Goal: Transaction & Acquisition: Purchase product/service

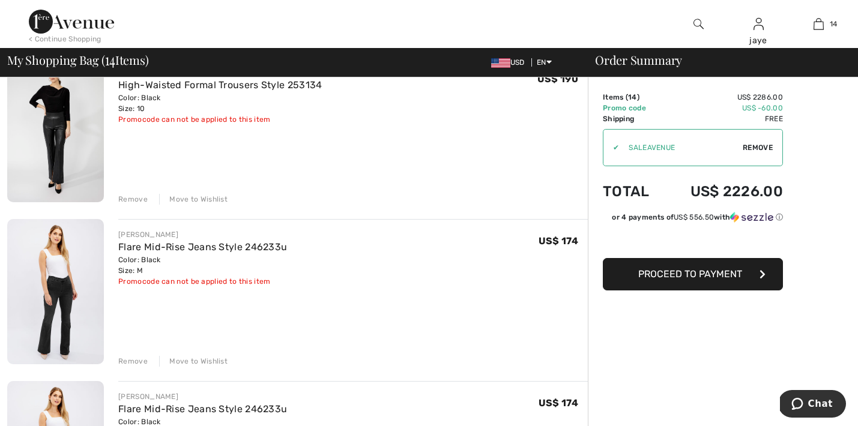
scroll to position [293, 0]
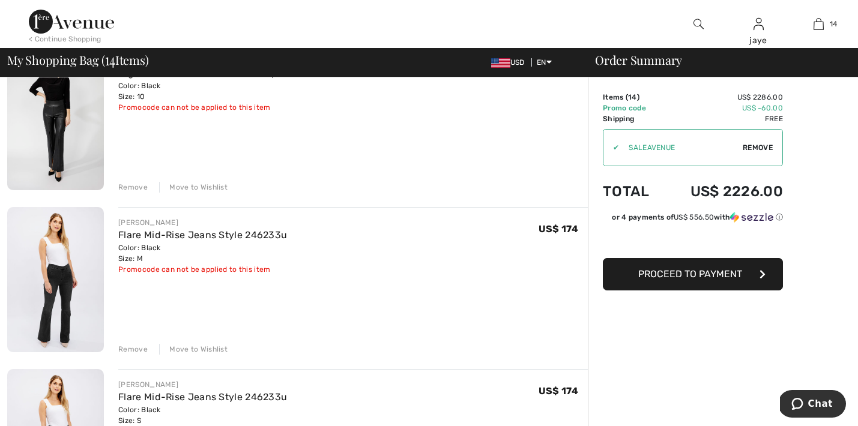
click at [218, 185] on div "Move to Wishlist" at bounding box center [193, 187] width 68 height 11
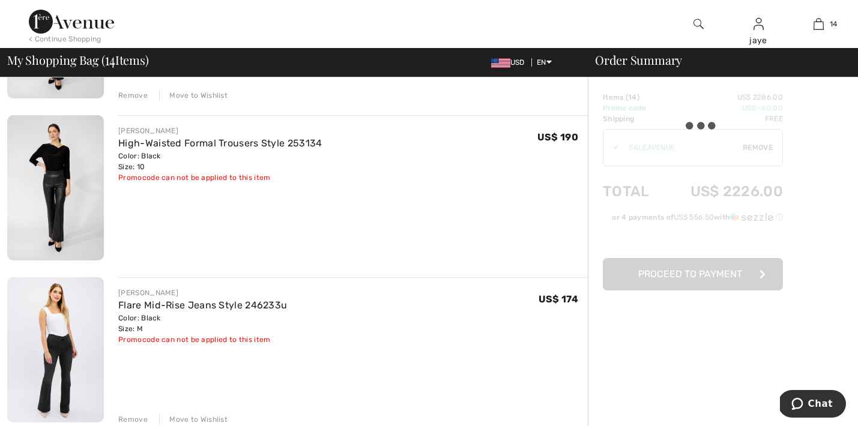
scroll to position [218, 0]
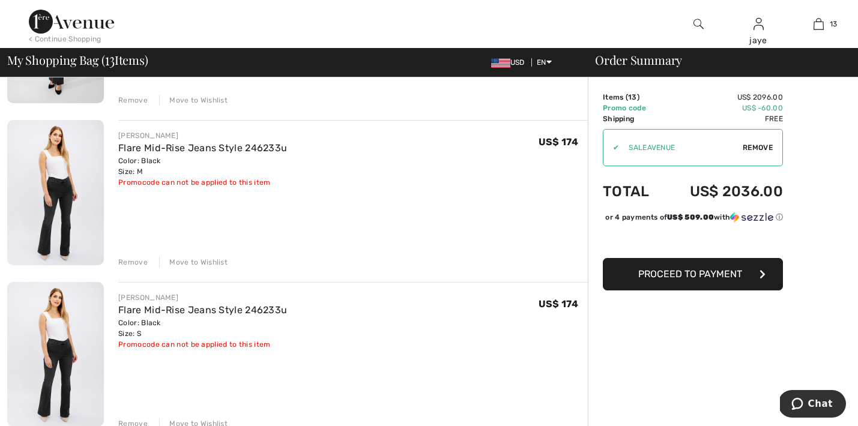
click at [218, 99] on div "Move to Wishlist" at bounding box center [193, 100] width 68 height 11
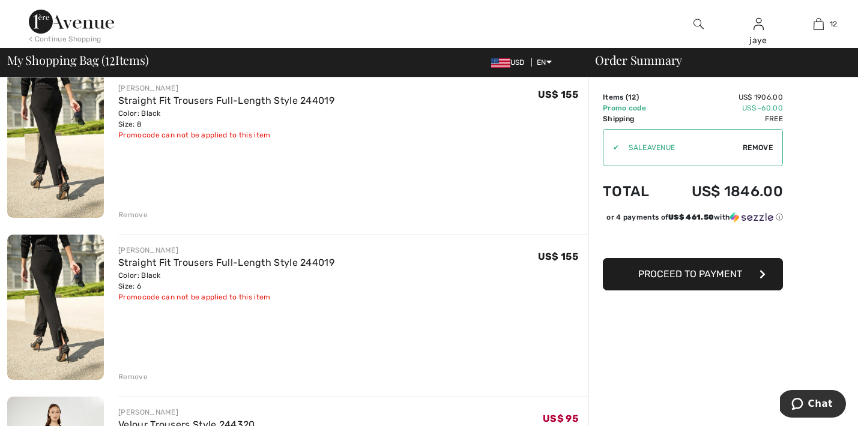
scroll to position [900, 0]
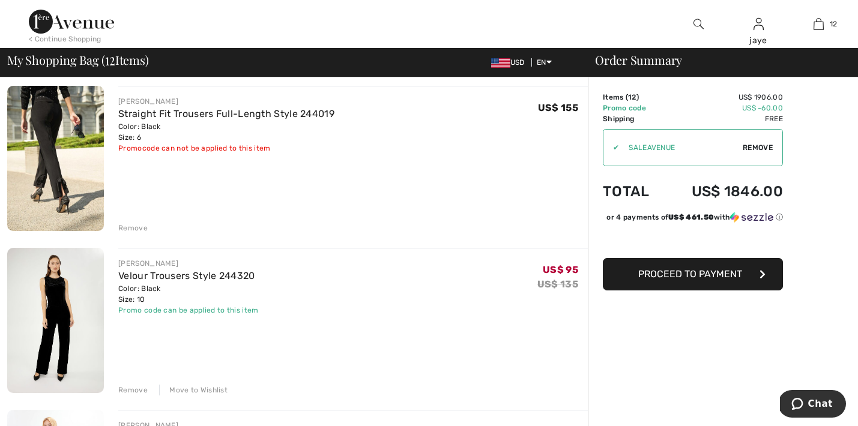
click at [142, 230] on div "Remove" at bounding box center [132, 228] width 29 height 11
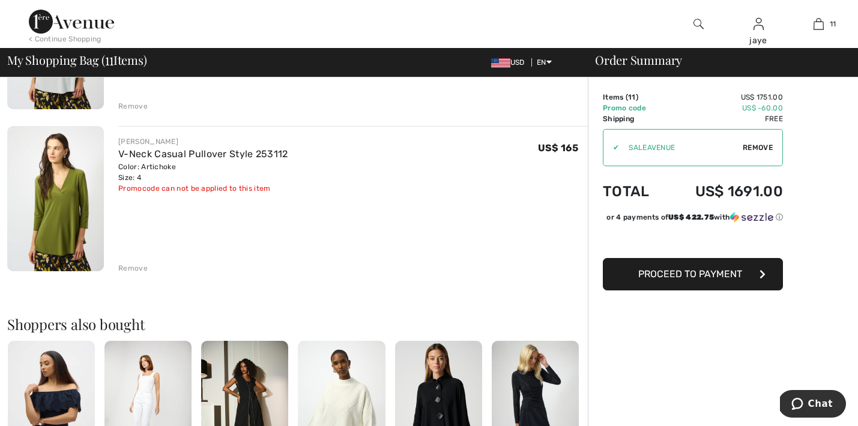
scroll to position [1671, 0]
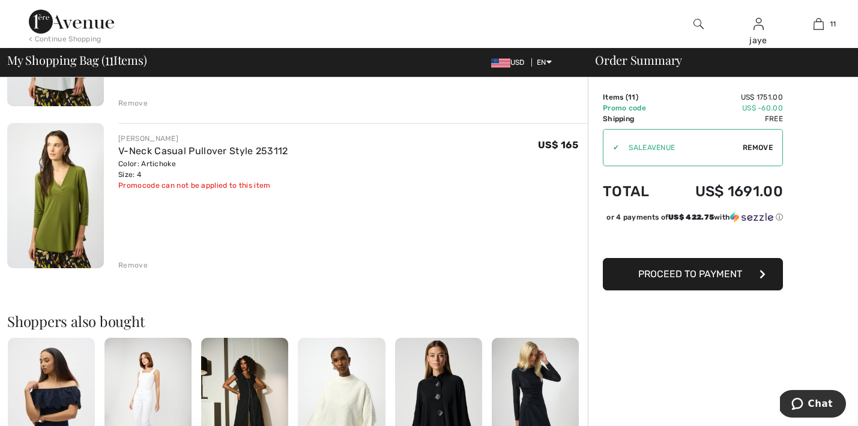
click at [140, 265] on div "Remove" at bounding box center [132, 265] width 29 height 11
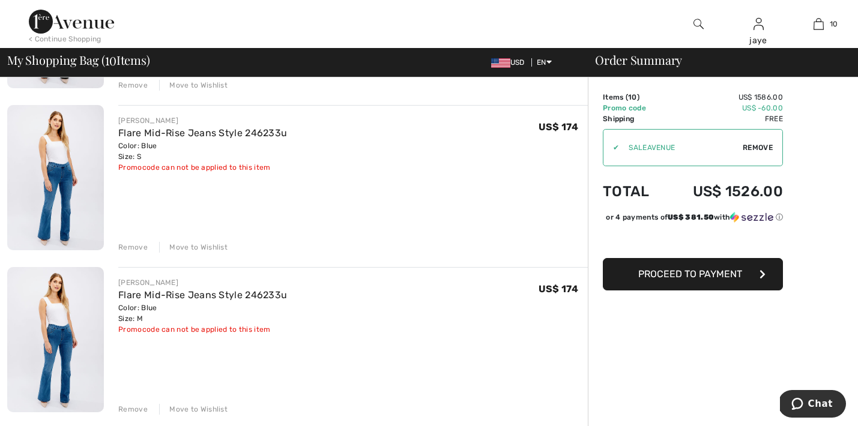
scroll to position [393, 0]
click at [667, 290] on button "Proceed to Payment" at bounding box center [693, 274] width 180 height 32
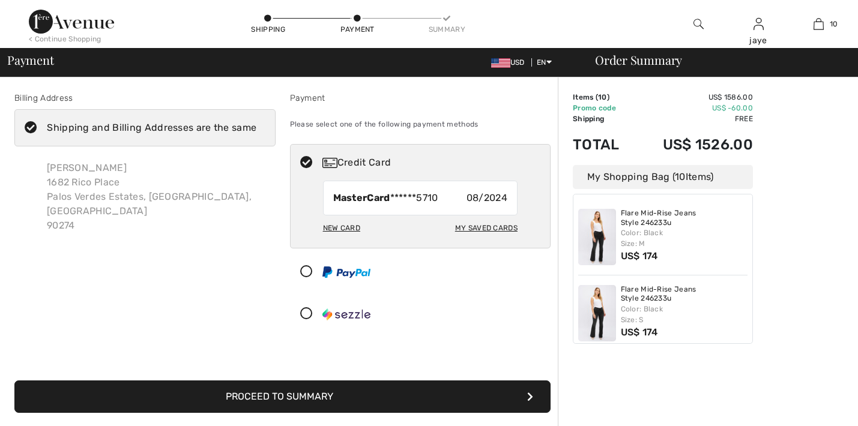
checkbox input "true"
click at [416, 393] on button "Proceed to Summary" at bounding box center [282, 396] width 536 height 32
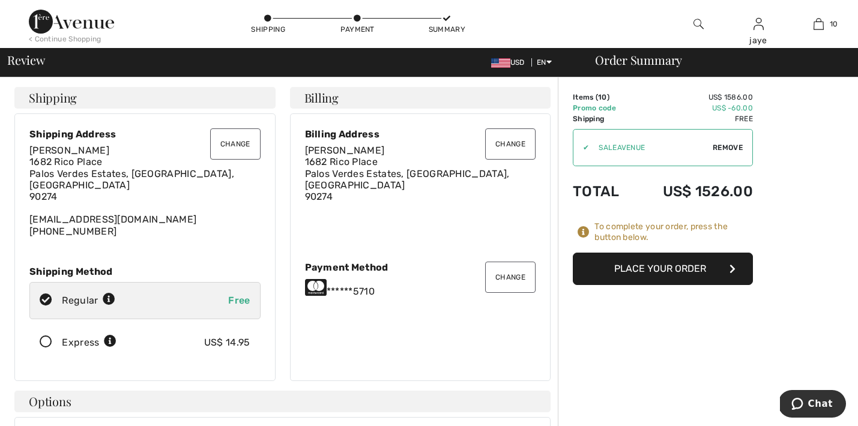
click at [520, 271] on button "Change" at bounding box center [510, 277] width 50 height 31
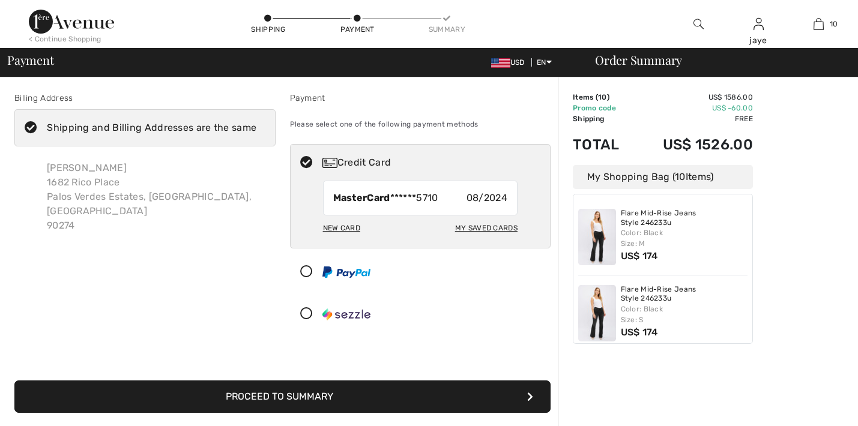
click at [504, 218] on div "My Saved Cards" at bounding box center [486, 228] width 62 height 20
radio input "true"
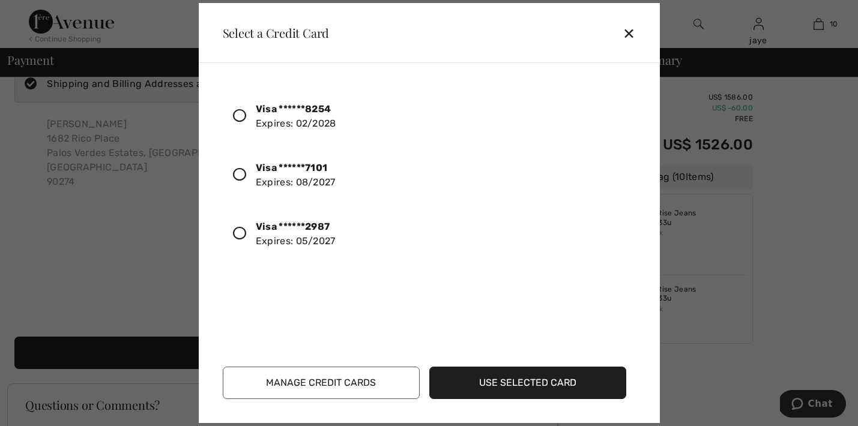
click at [242, 173] on icon at bounding box center [239, 174] width 13 height 13
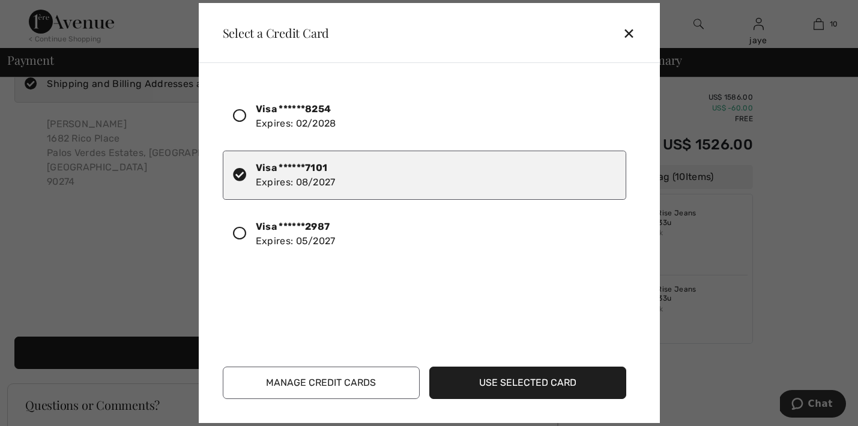
click at [510, 383] on button "Use Selected Card" at bounding box center [527, 383] width 197 height 32
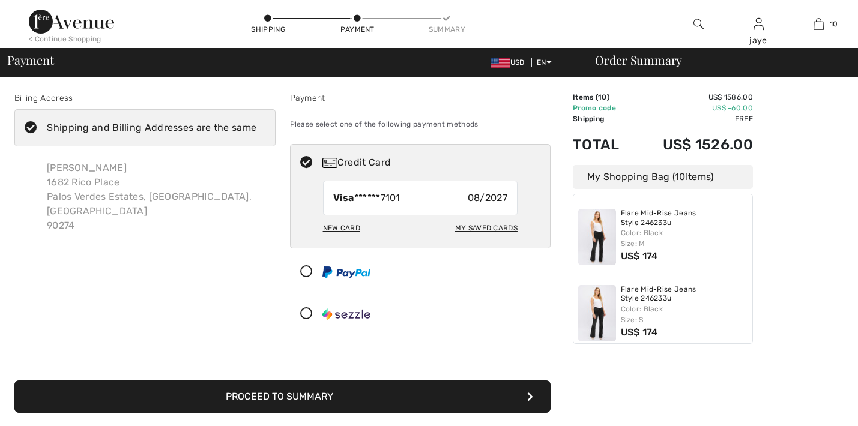
checkbox input "true"
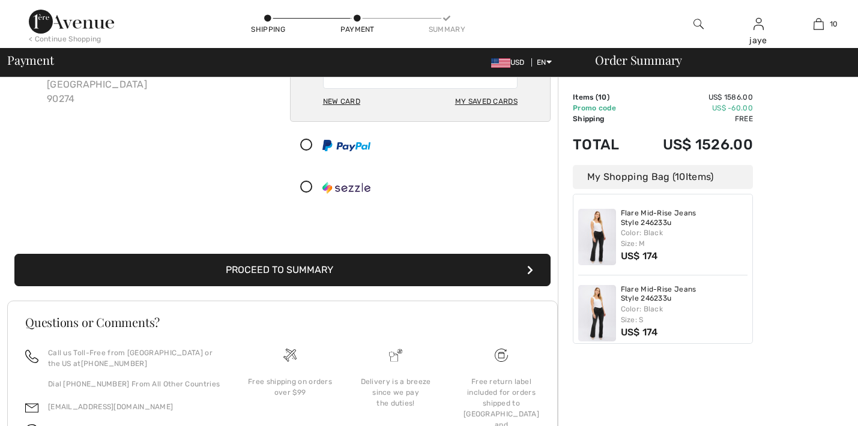
scroll to position [127, 0]
click at [489, 276] on button "Proceed to Summary" at bounding box center [282, 270] width 536 height 32
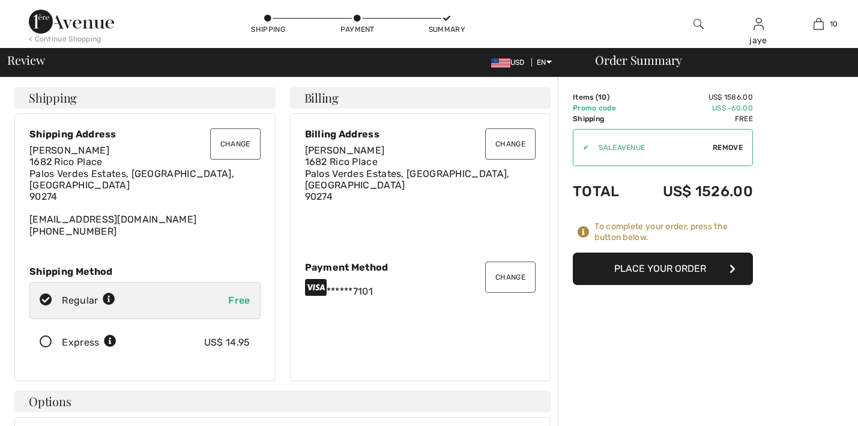
click at [636, 272] on button "Place Your Order" at bounding box center [663, 269] width 180 height 32
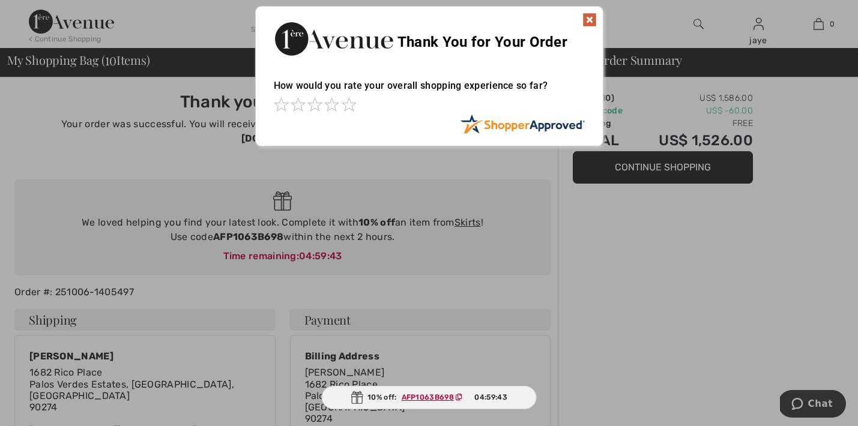
click at [697, 22] on div "Sorry! Something went wrong. Close Thank You for Your Order How would you rate …" at bounding box center [429, 76] width 858 height 152
click at [592, 20] on img at bounding box center [589, 20] width 14 height 14
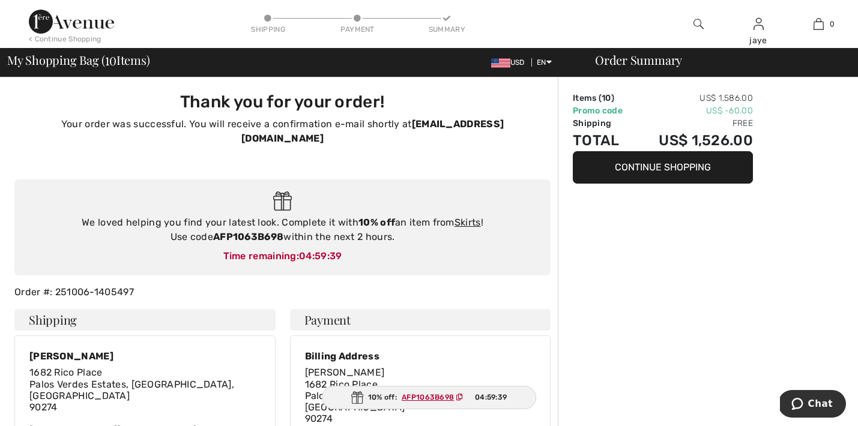
click at [696, 26] on img at bounding box center [698, 24] width 10 height 14
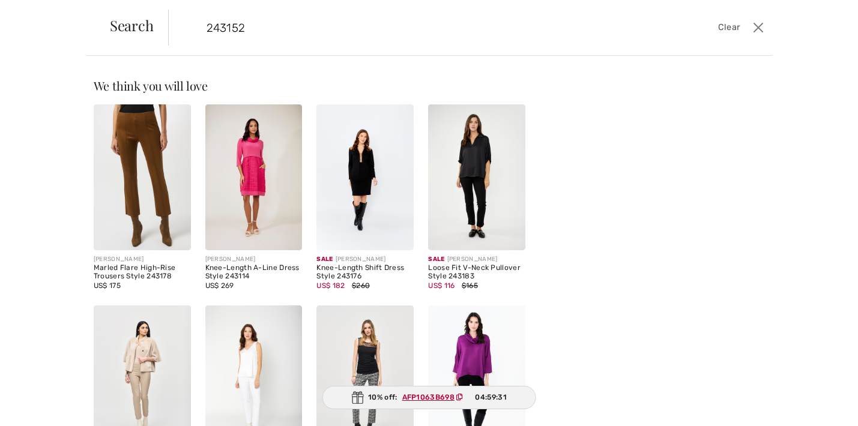
type input "243152"
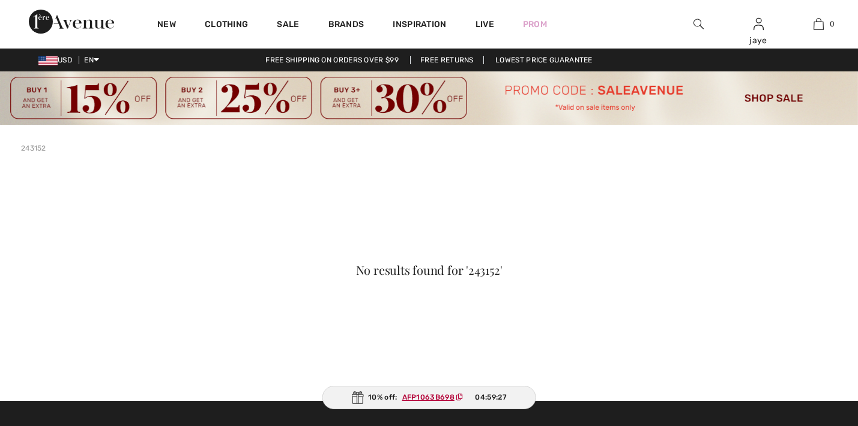
checkbox input "true"
click at [697, 22] on img at bounding box center [698, 24] width 10 height 14
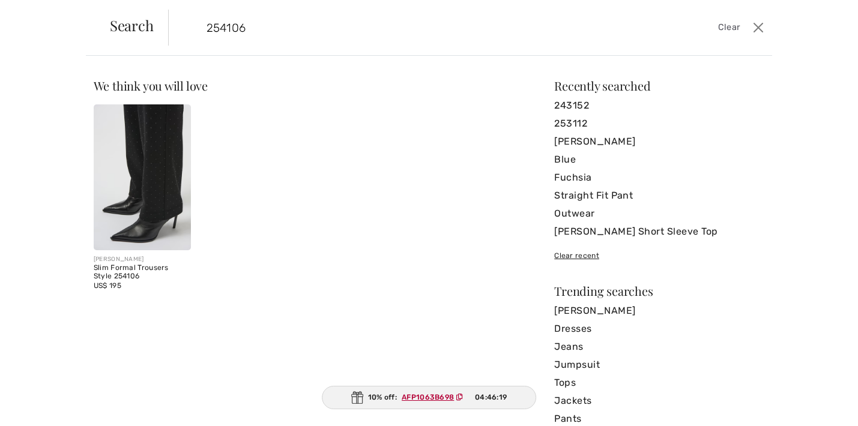
type input "254106"
click at [149, 179] on img at bounding box center [142, 177] width 97 height 146
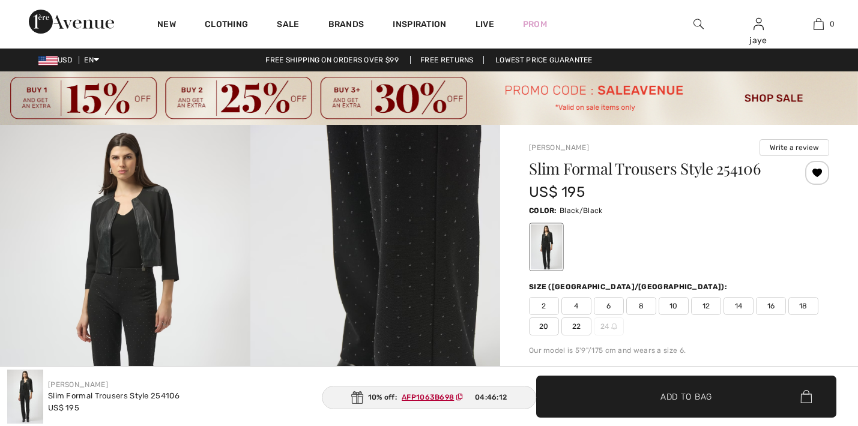
click at [429, 244] on img at bounding box center [375, 312] width 250 height 374
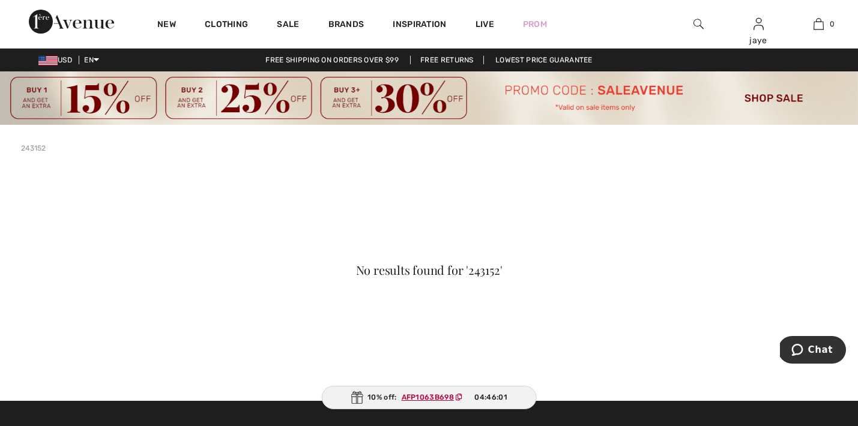
click at [697, 24] on img at bounding box center [698, 24] width 10 height 14
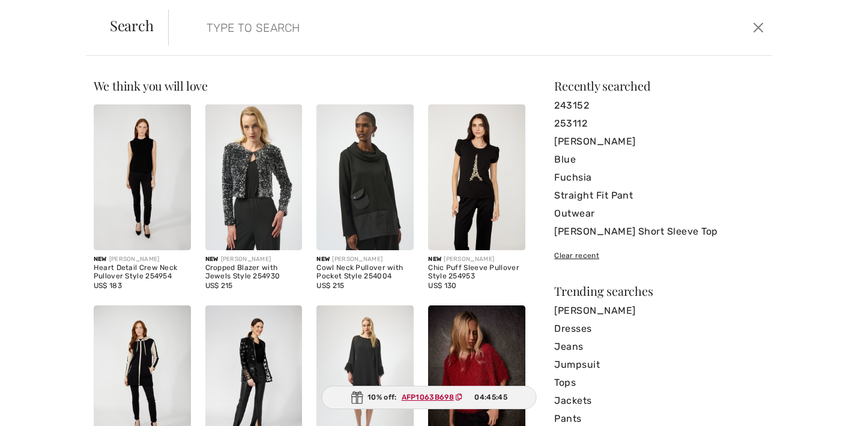
click at [283, 30] on input "search" at bounding box center [404, 28] width 414 height 36
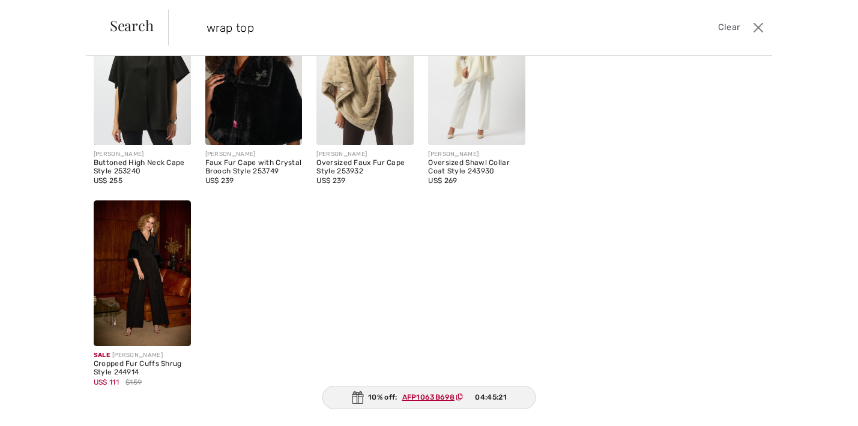
scroll to position [251, 0]
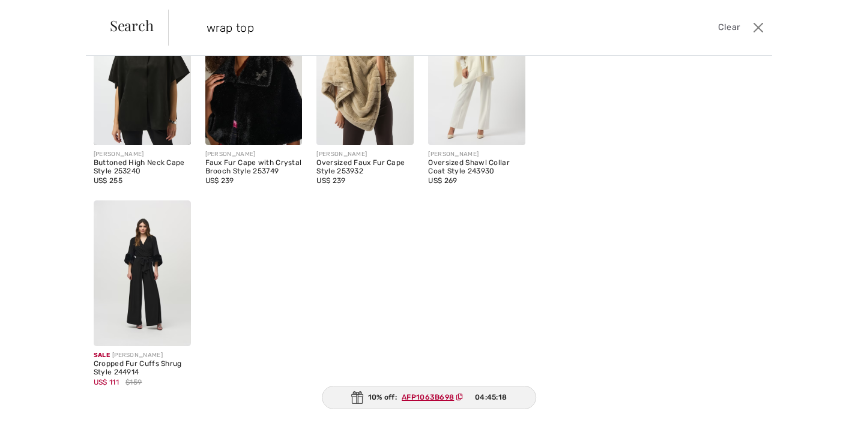
type input "wrap top"
click at [144, 250] on img at bounding box center [142, 273] width 97 height 146
click at [142, 242] on img at bounding box center [142, 273] width 97 height 146
click at [142, 236] on img at bounding box center [142, 273] width 97 height 146
click at [153, 286] on img at bounding box center [142, 273] width 97 height 146
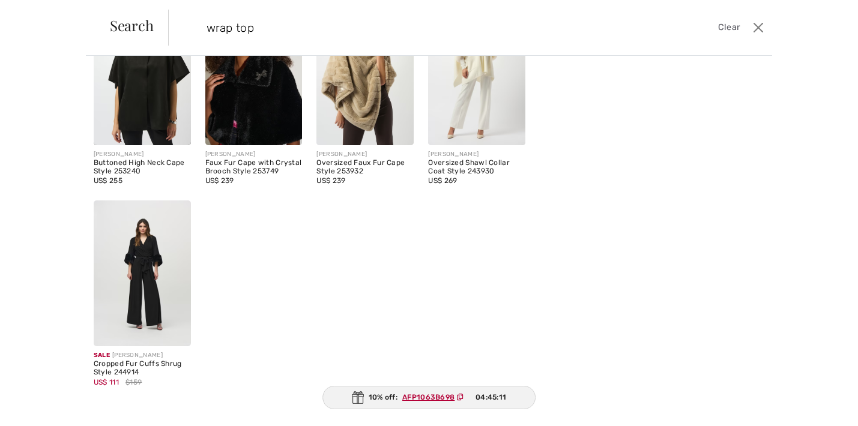
click at [153, 286] on img at bounding box center [142, 273] width 97 height 146
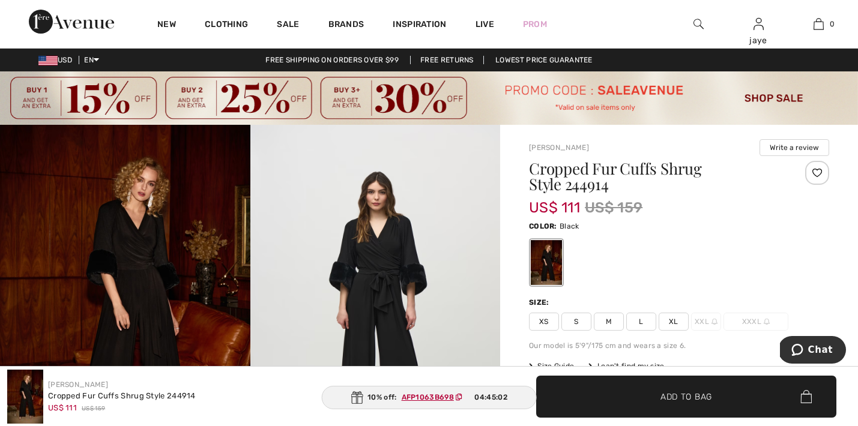
click at [544, 322] on span "XS" at bounding box center [544, 322] width 30 height 18
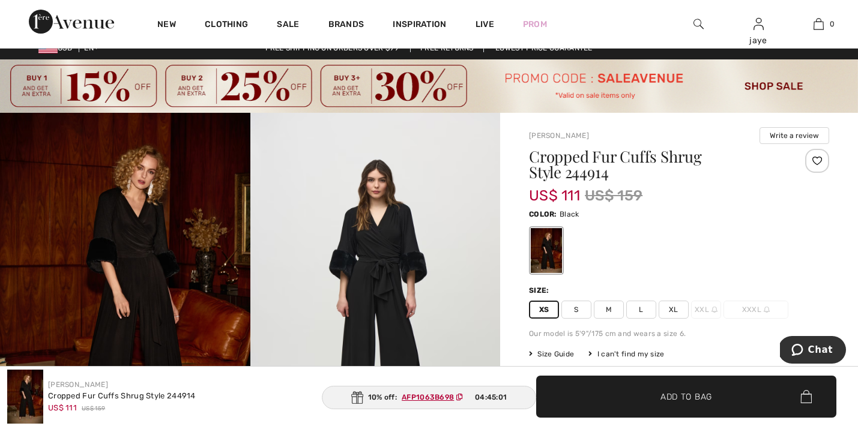
scroll to position [118, 0]
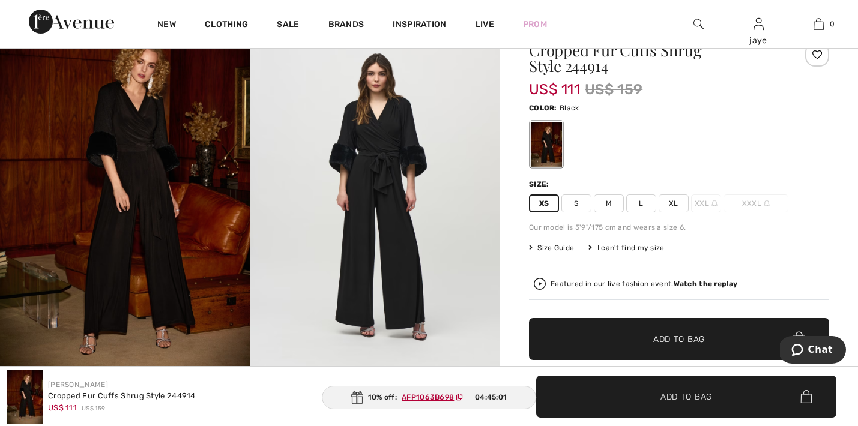
click at [575, 341] on span "✔ Added to Bag Add to Bag" at bounding box center [679, 339] width 300 height 42
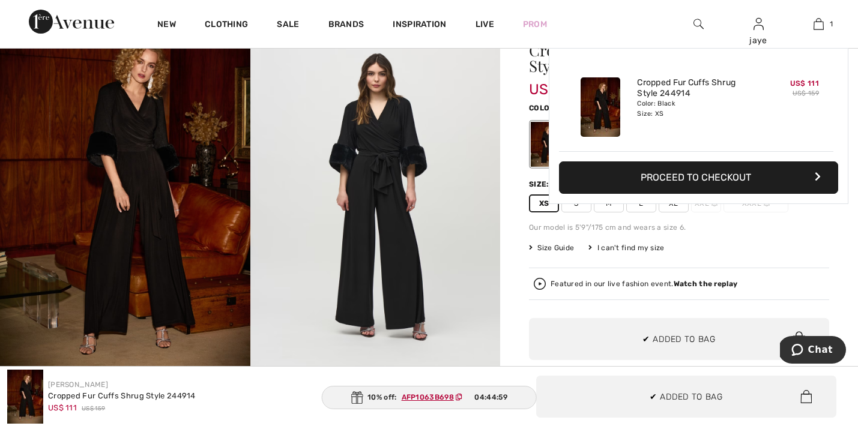
scroll to position [0, 0]
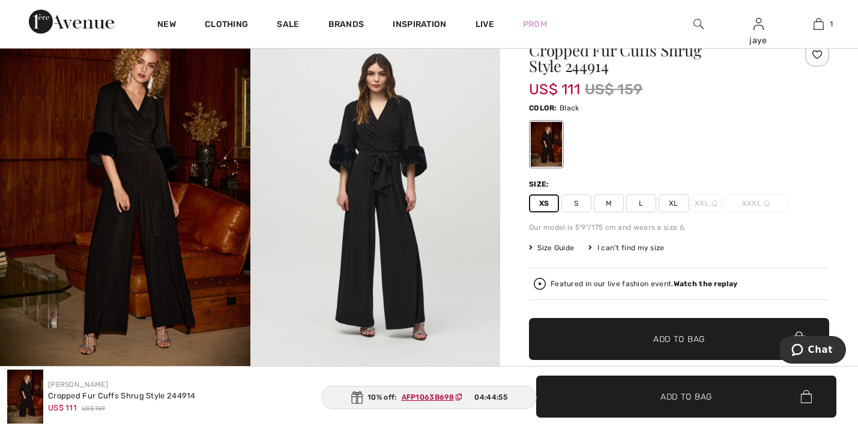
click at [579, 210] on span "S" at bounding box center [576, 203] width 30 height 18
click at [580, 339] on span "✔ Added to Bag Add to Bag" at bounding box center [679, 339] width 300 height 42
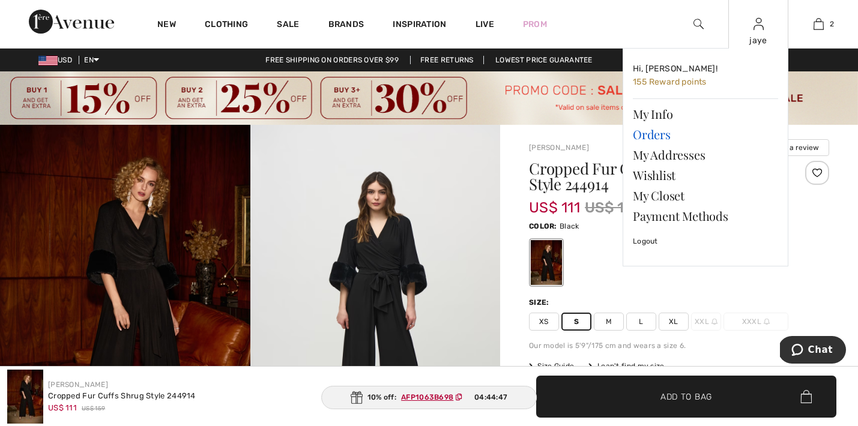
click at [657, 133] on link "Orders" at bounding box center [705, 134] width 145 height 20
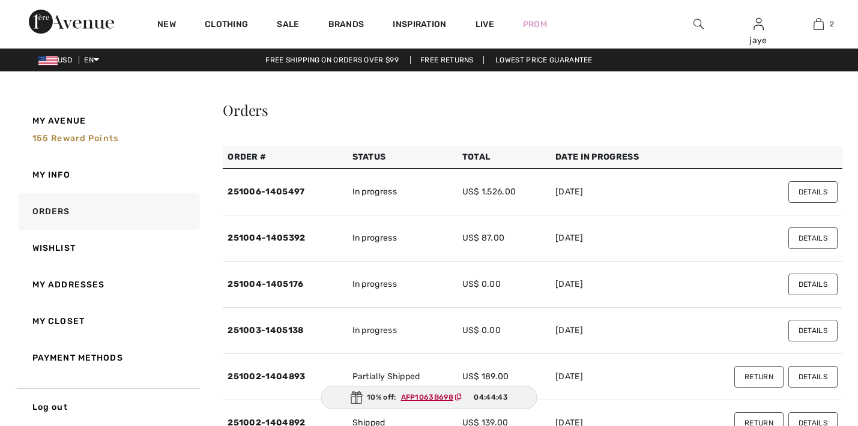
checkbox input "true"
click at [245, 285] on link "251004-1405176" at bounding box center [265, 284] width 76 height 10
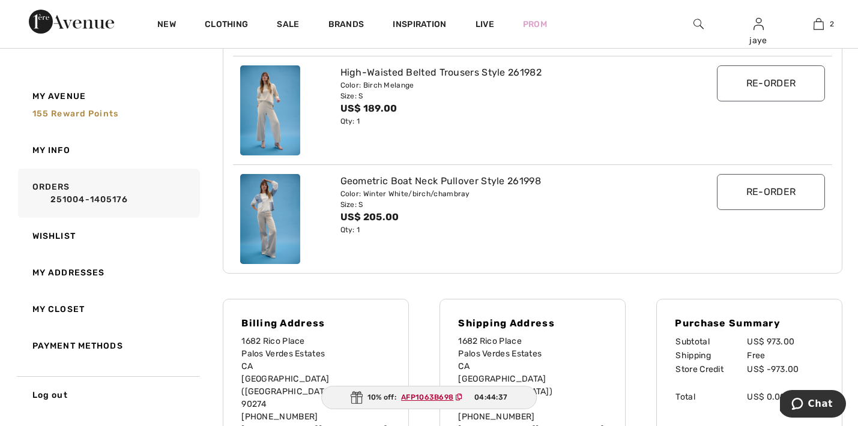
scroll to position [423, 0]
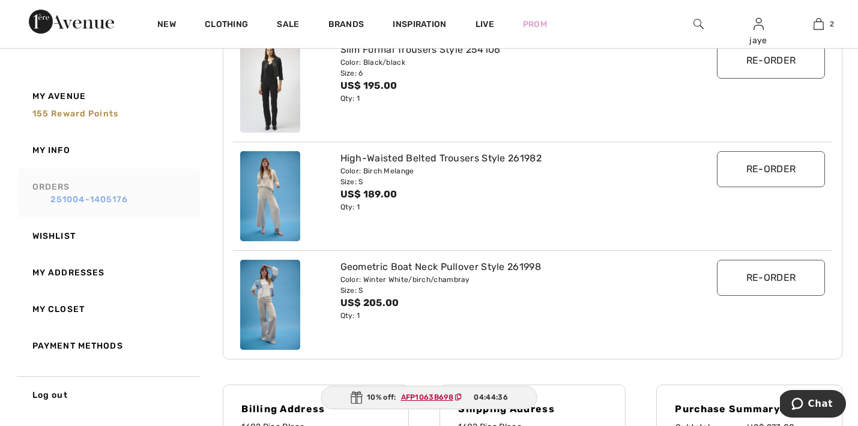
click at [98, 194] on link "251004-1405176" at bounding box center [113, 199] width 163 height 13
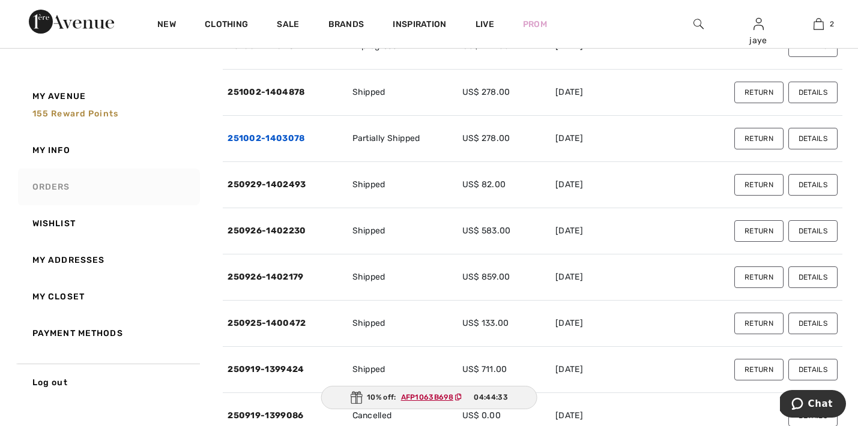
click at [271, 135] on link "251002-1403078" at bounding box center [265, 138] width 77 height 10
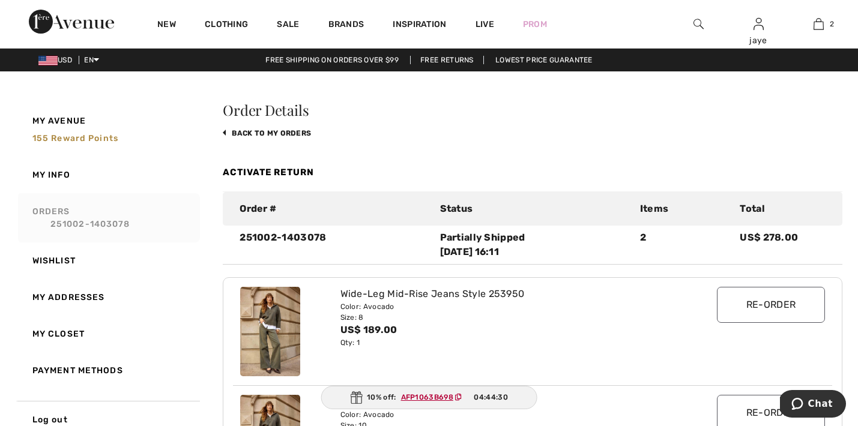
scroll to position [0, 0]
click at [121, 222] on link "251002-1403078" at bounding box center [113, 224] width 163 height 13
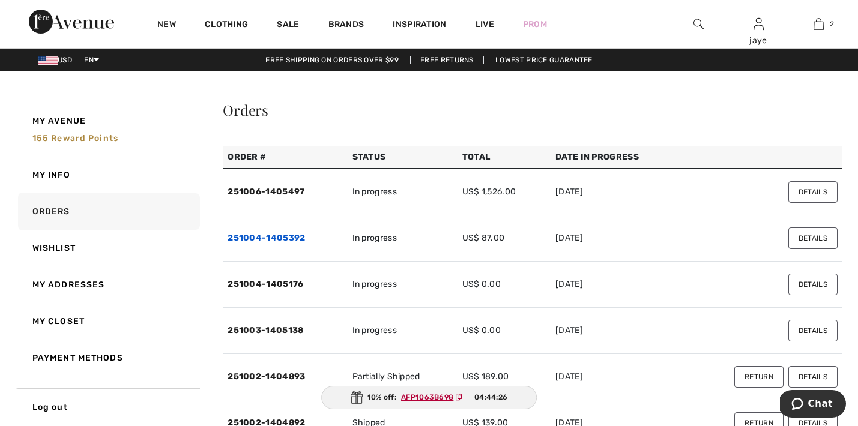
click at [286, 239] on link "251004-1405392" at bounding box center [265, 238] width 77 height 10
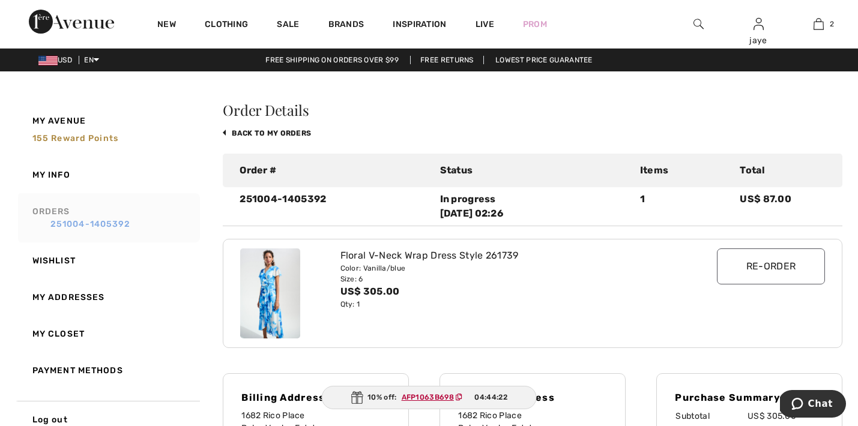
click at [125, 224] on link "251004-1405392" at bounding box center [113, 224] width 163 height 13
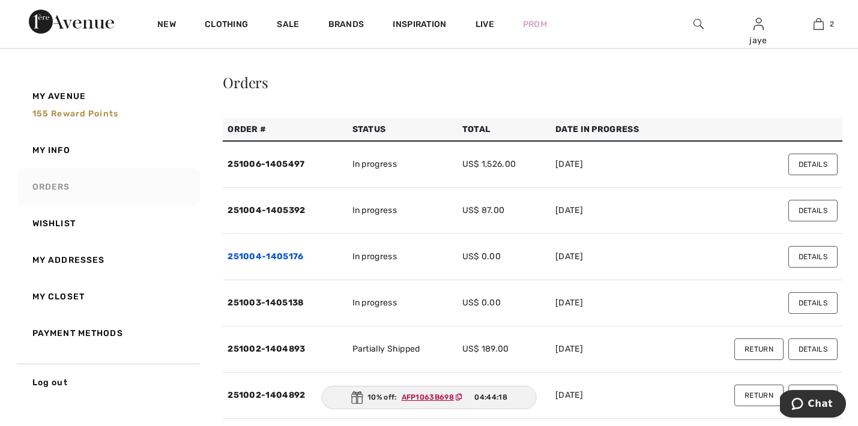
scroll to position [28, 0]
click at [283, 211] on link "251004-1405392" at bounding box center [265, 210] width 77 height 10
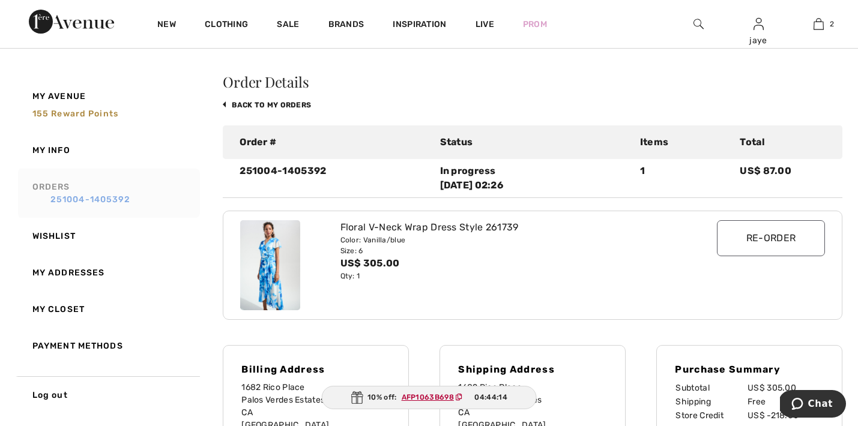
click at [123, 195] on link "251004-1405392" at bounding box center [113, 199] width 163 height 13
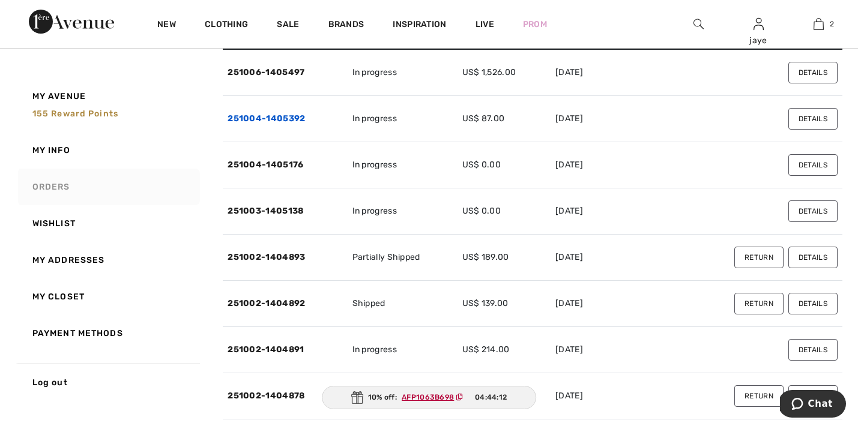
scroll to position [130, 0]
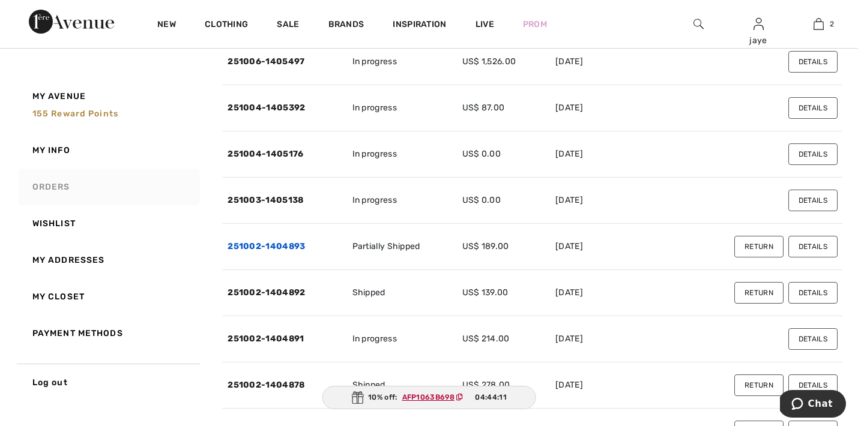
click at [281, 247] on link "251002-1404893" at bounding box center [265, 246] width 77 height 10
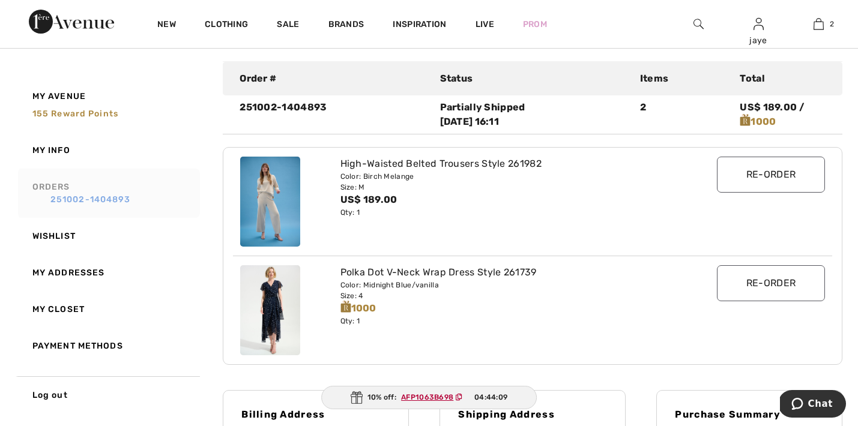
click at [113, 201] on link "251002-1404893" at bounding box center [113, 199] width 163 height 13
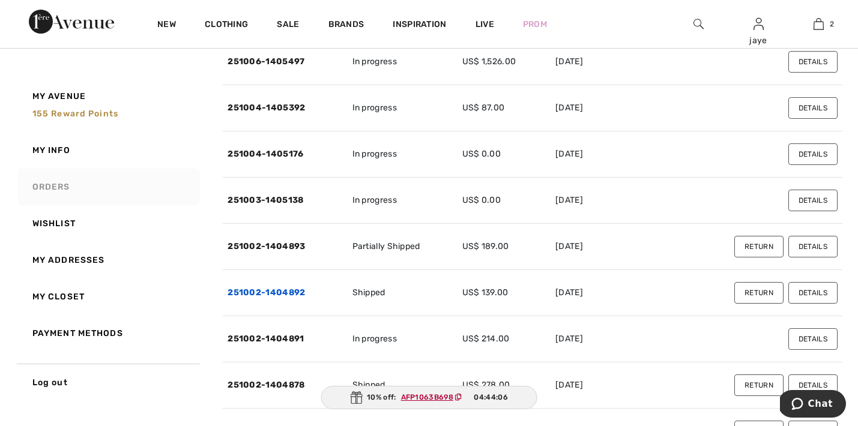
click at [291, 296] on link "251002-1404892" at bounding box center [265, 292] width 77 height 10
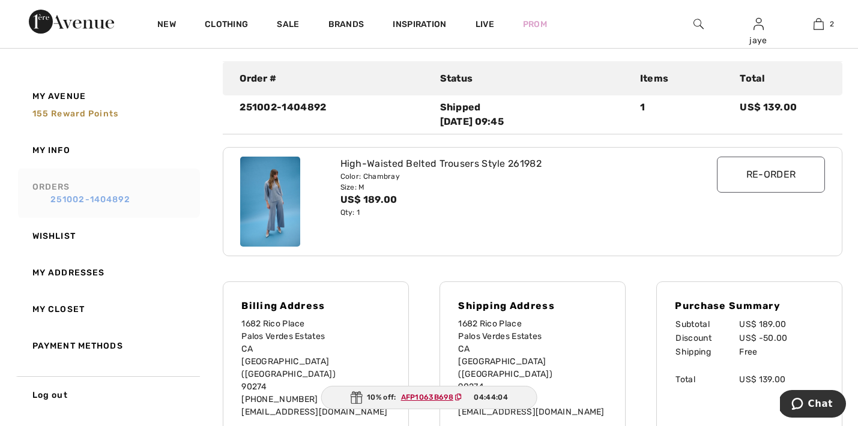
click at [122, 198] on link "251002-1404892" at bounding box center [113, 199] width 163 height 13
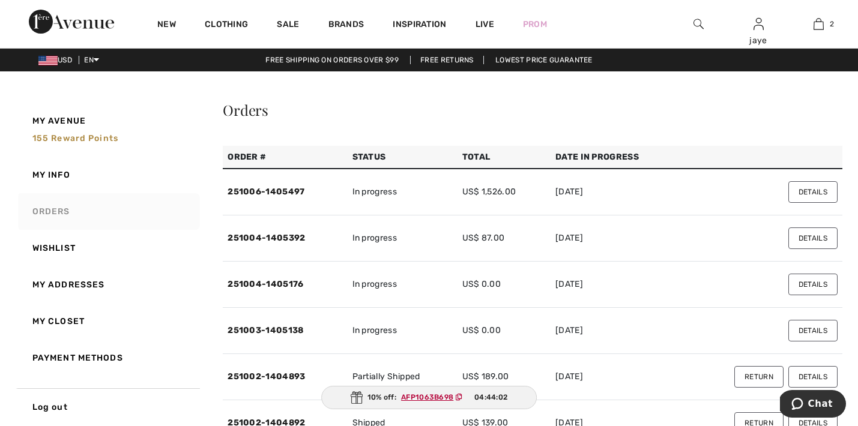
scroll to position [0, 0]
click at [288, 194] on link "251006-1405497" at bounding box center [265, 192] width 77 height 10
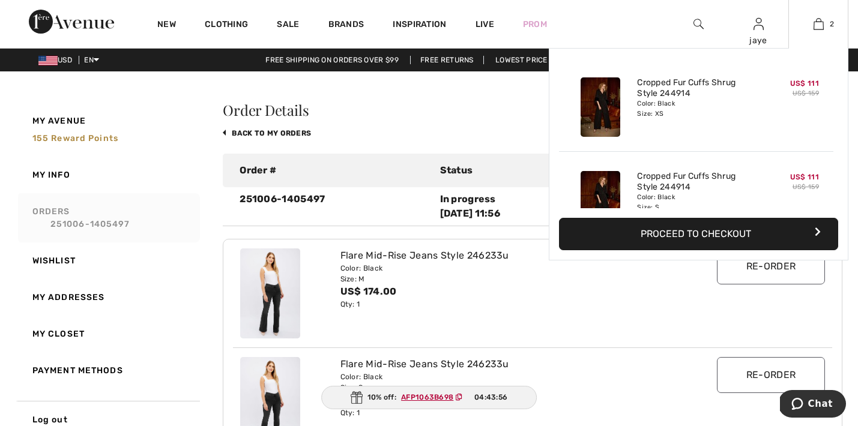
click at [712, 233] on button "Proceed to Checkout" at bounding box center [698, 234] width 279 height 32
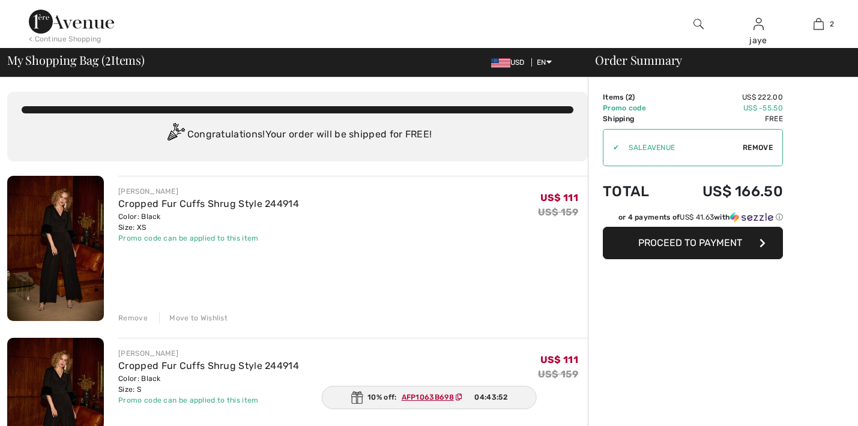
checkbox input "true"
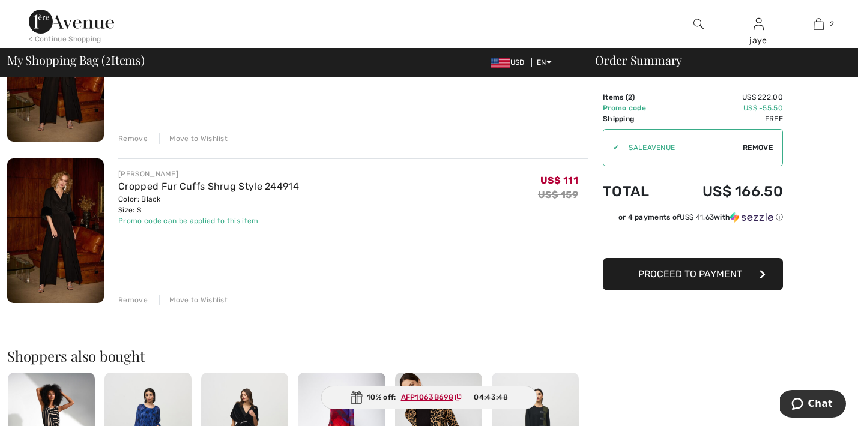
scroll to position [180, 0]
click at [664, 278] on span "Proceed to Payment" at bounding box center [690, 273] width 104 height 11
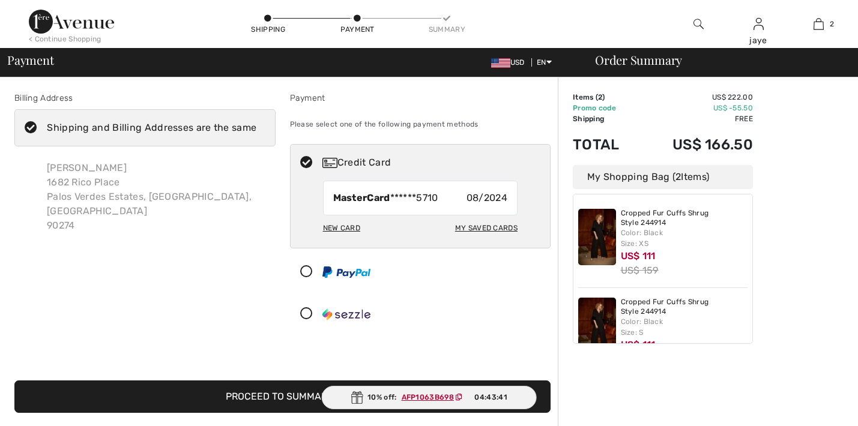
checkbox input "true"
click at [466, 229] on div "My Saved Cards" at bounding box center [486, 228] width 62 height 20
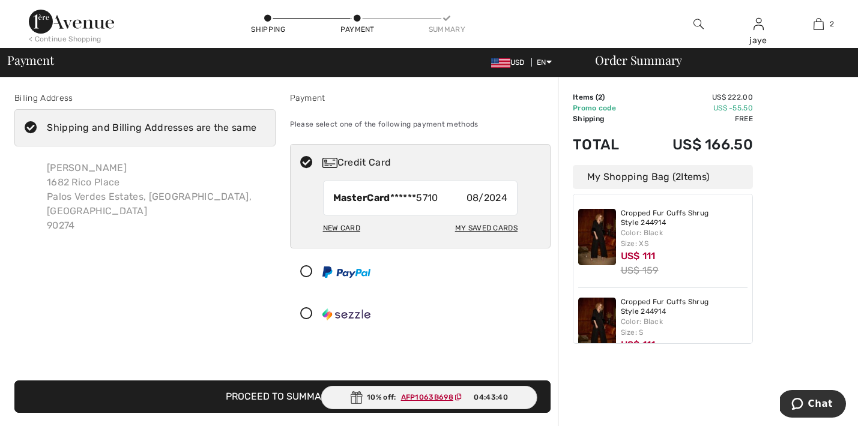
radio input "true"
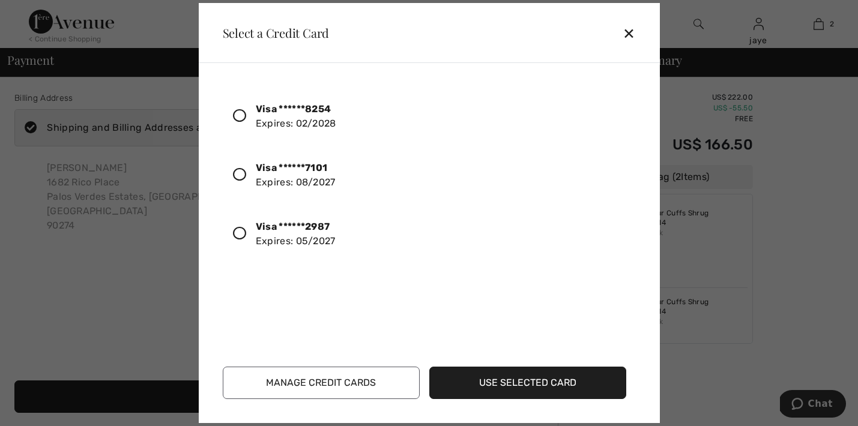
click at [236, 178] on icon at bounding box center [239, 174] width 13 height 13
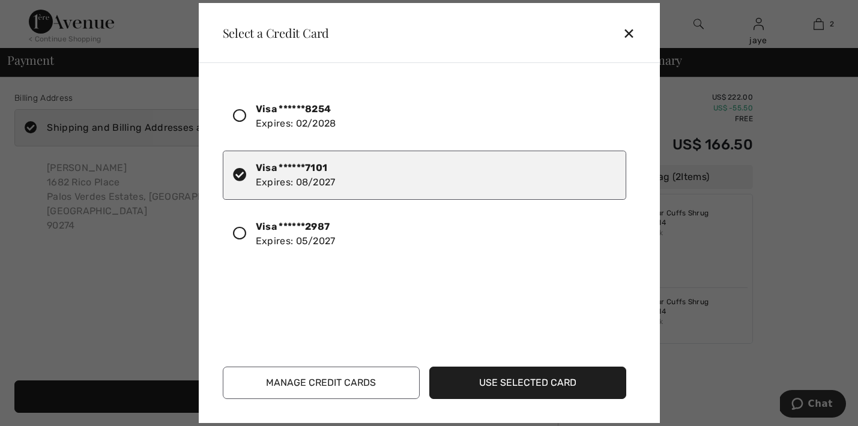
click at [535, 384] on button "Use Selected Card" at bounding box center [527, 383] width 197 height 32
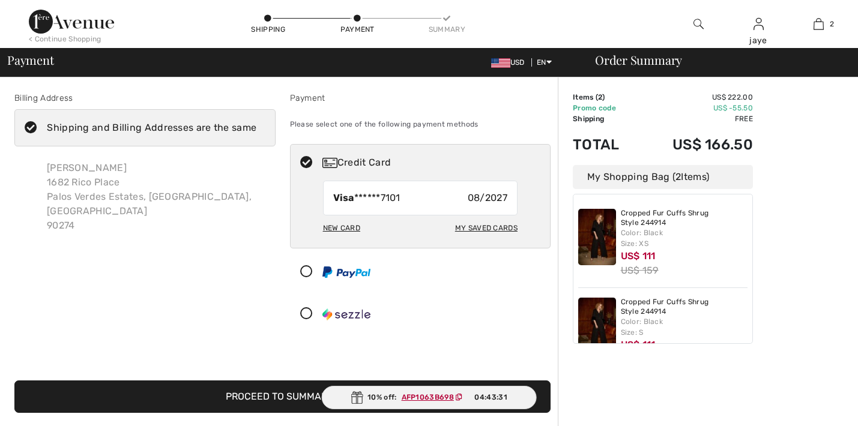
checkbox input "true"
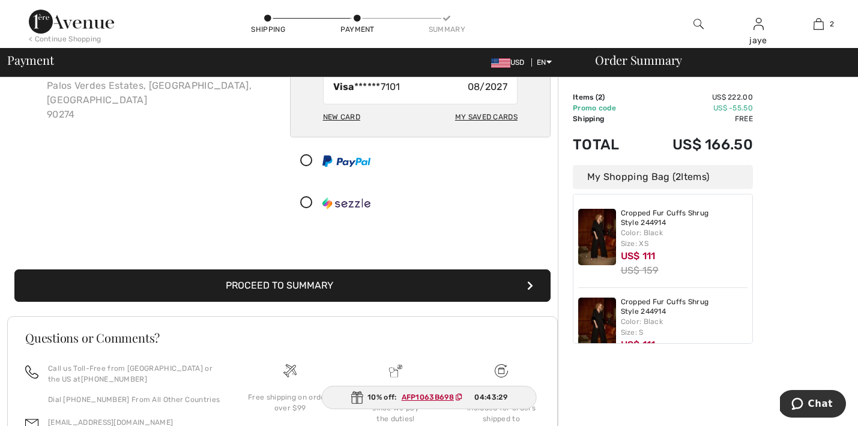
click at [442, 394] on ins "AFP1063B698" at bounding box center [427, 397] width 52 height 8
click at [355, 286] on button "Proceed to Summary" at bounding box center [282, 285] width 536 height 32
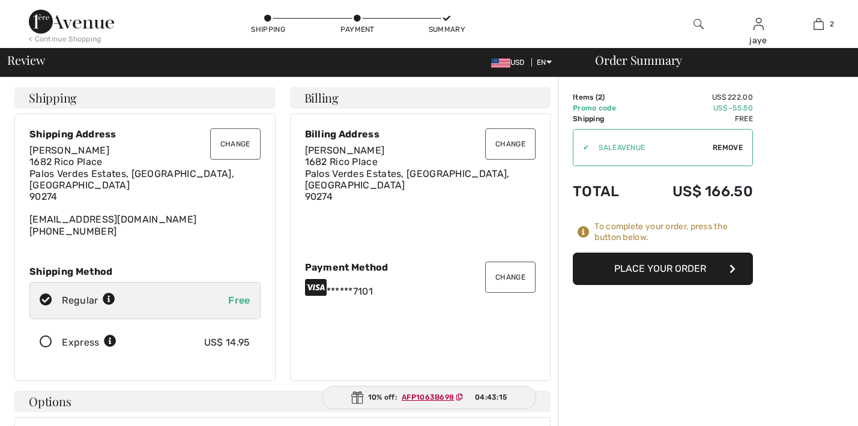
checkbox input "true"
click at [648, 268] on button "Place Your Order" at bounding box center [663, 269] width 180 height 32
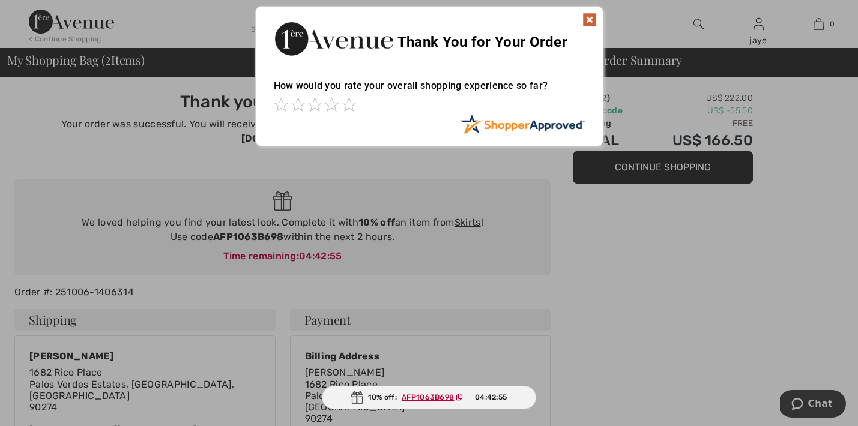
click at [588, 20] on img at bounding box center [589, 20] width 14 height 14
